Goal: Find specific page/section: Find specific page/section

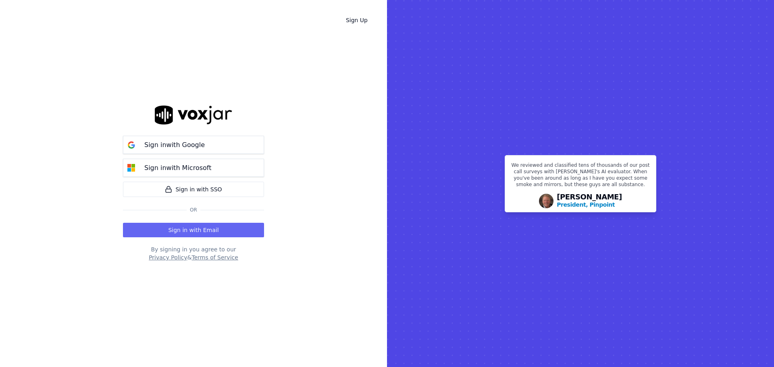
drag, startPoint x: 190, startPoint y: 230, endPoint x: 202, endPoint y: 249, distance: 22.7
click at [191, 230] on button "Sign in with Email" at bounding box center [193, 230] width 141 height 15
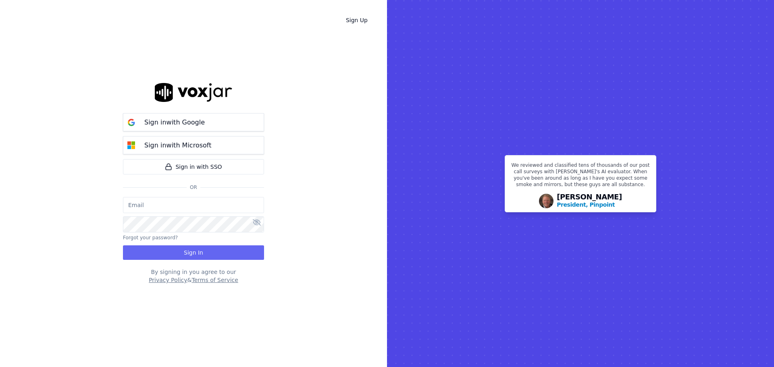
type input "bbradley@thirtyonefundraising.com"
click at [179, 249] on button "Sign In" at bounding box center [193, 252] width 141 height 15
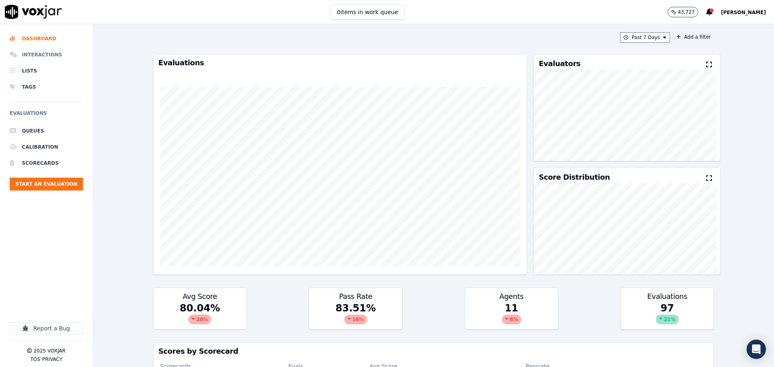
click at [48, 55] on li "Interactions" at bounding box center [46, 55] width 73 height 16
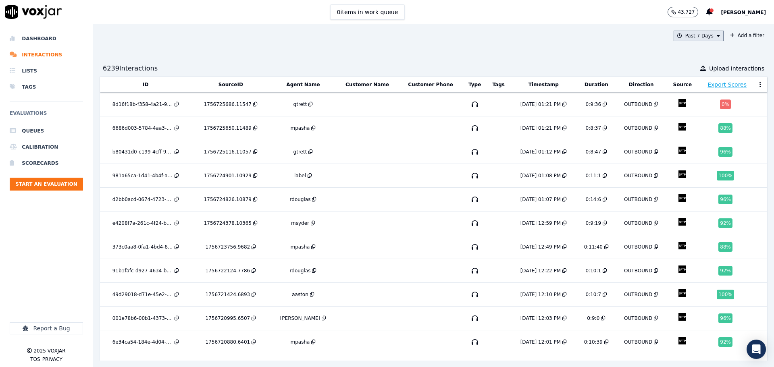
click at [681, 32] on button "Past 7 Days" at bounding box center [699, 36] width 50 height 10
click at [677, 64] on label "[DATE]" at bounding box center [696, 61] width 43 height 10
click at [704, 131] on button "Add" at bounding box center [712, 128] width 16 height 13
